Goal: Information Seeking & Learning: Stay updated

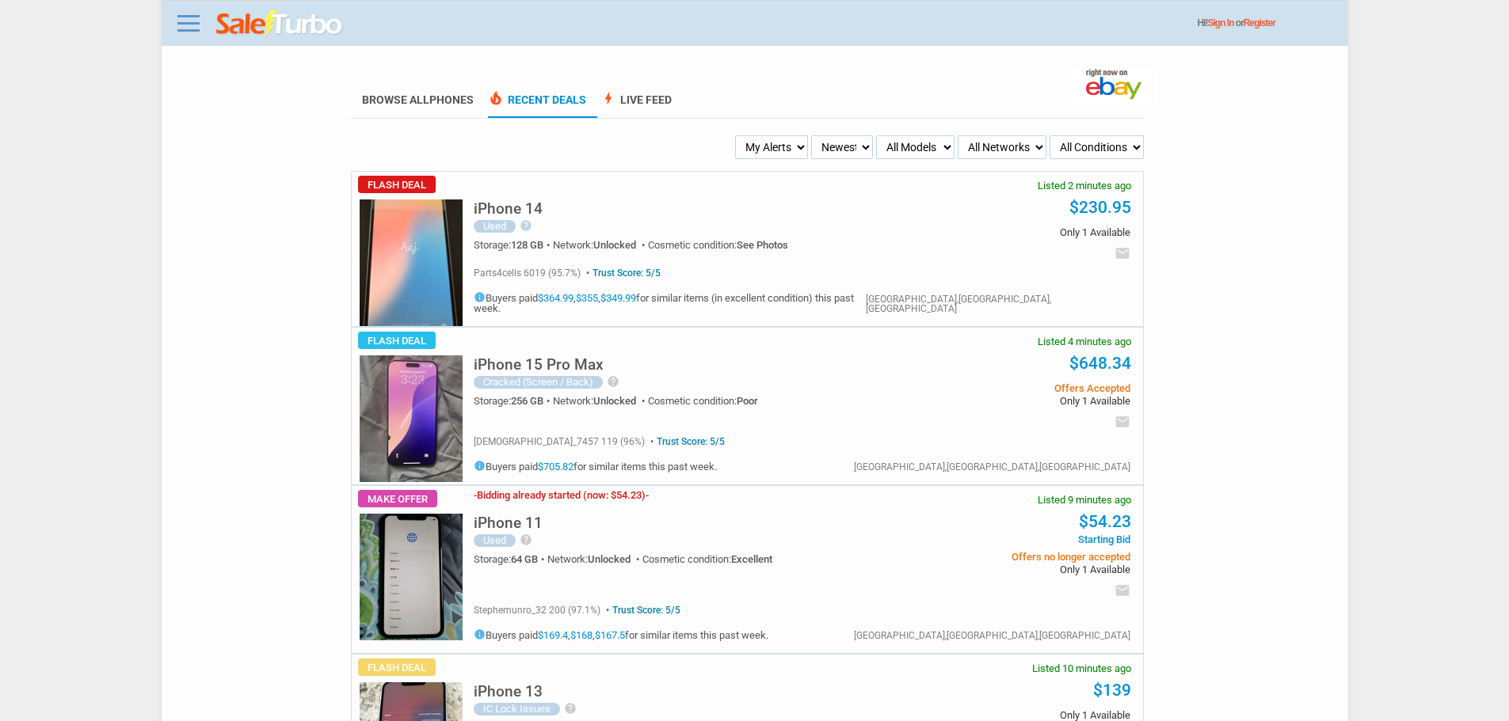
click at [847, 152] on select "Newest Oldest Sold Fastest Savvy Buyers Price (Low - High) Price (High - Low)" at bounding box center [842, 147] width 62 height 24
click at [843, 137] on select "Newest Oldest Sold Fastest Savvy Buyers Price (Low - High) Price (High - Low)" at bounding box center [842, 147] width 62 height 24
click at [788, 150] on select "My Alerts All Deals BIN Only w/ Offers Only" at bounding box center [771, 147] width 73 height 24
select select "flash_bin"
click at [737, 136] on select "My Alerts All Deals BIN Only w/ Offers Only" at bounding box center [771, 147] width 73 height 24
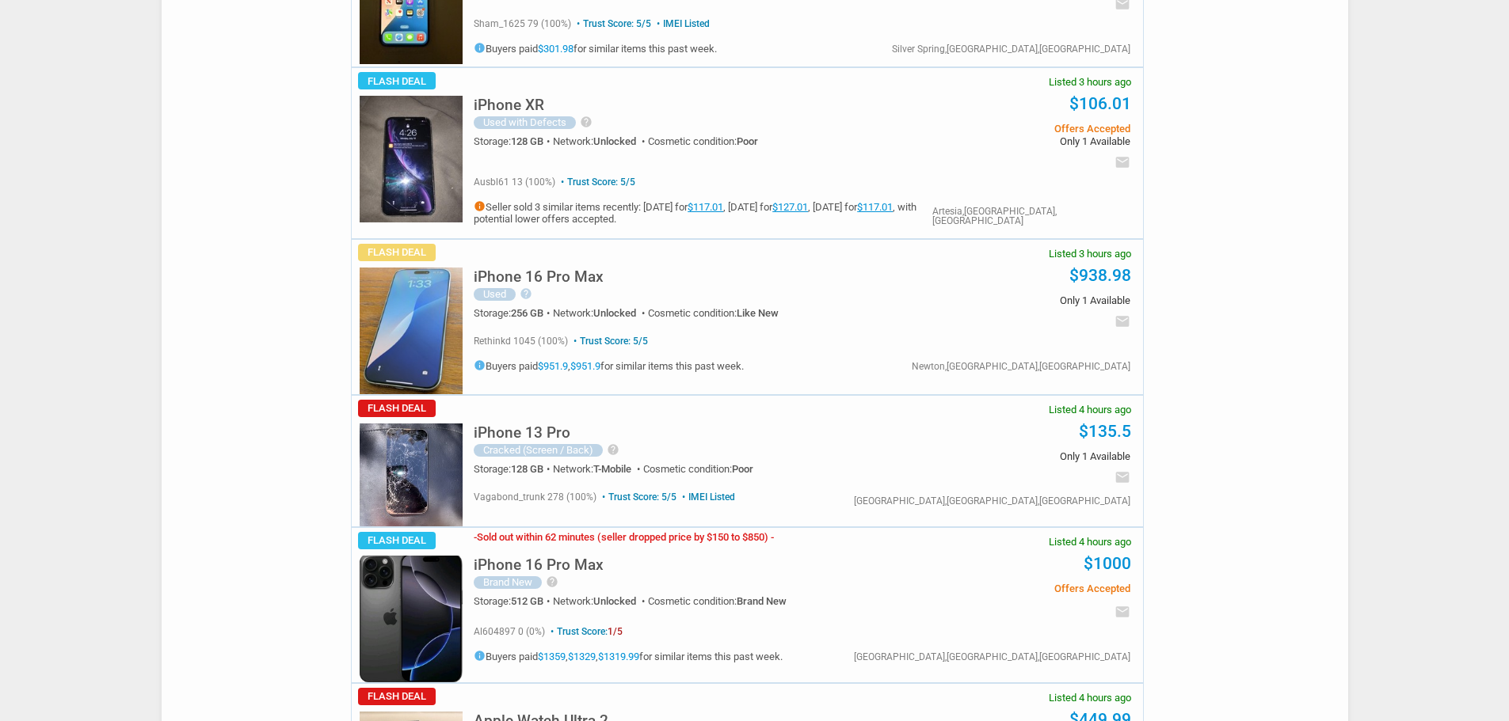
scroll to position [3564, 0]
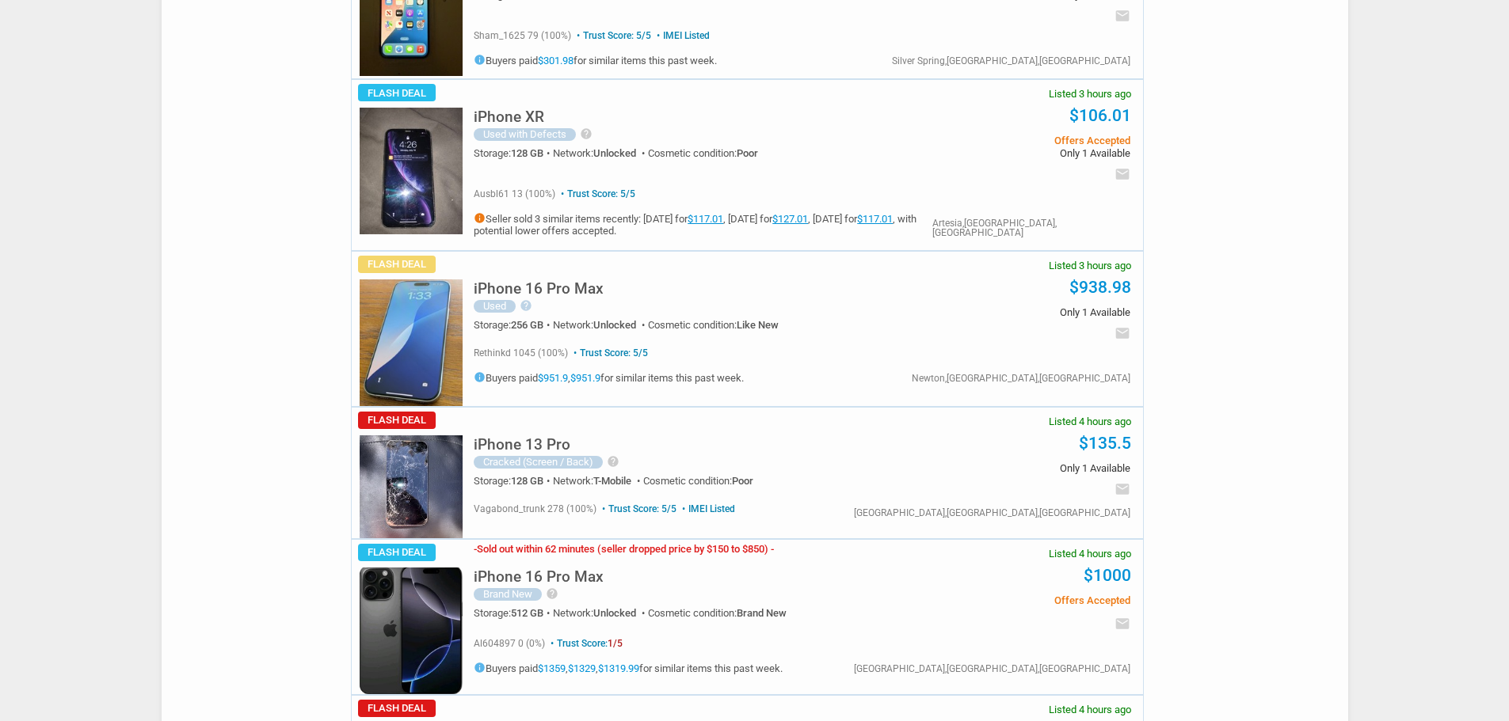
click at [413, 284] on img at bounding box center [411, 343] width 103 height 127
